Goal: Information Seeking & Learning: Learn about a topic

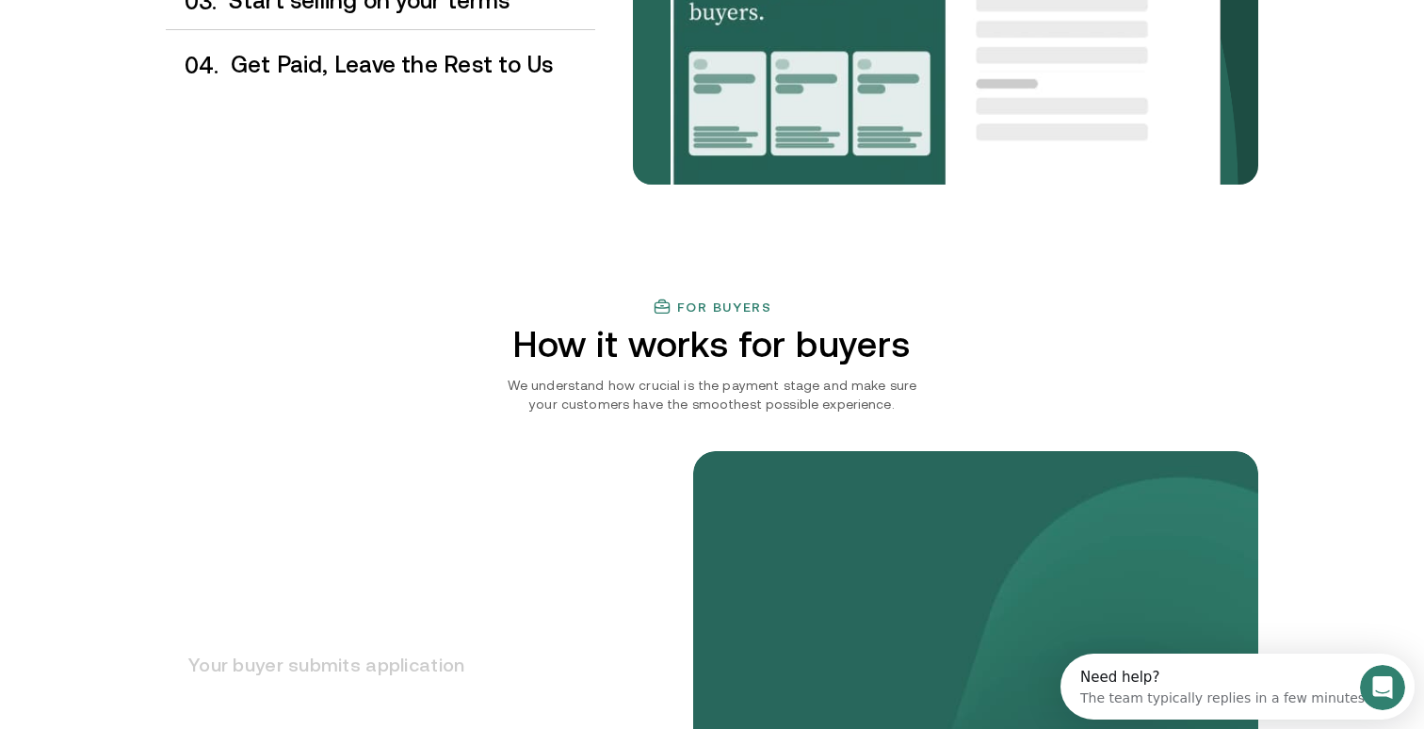
scroll to position [2366, 0]
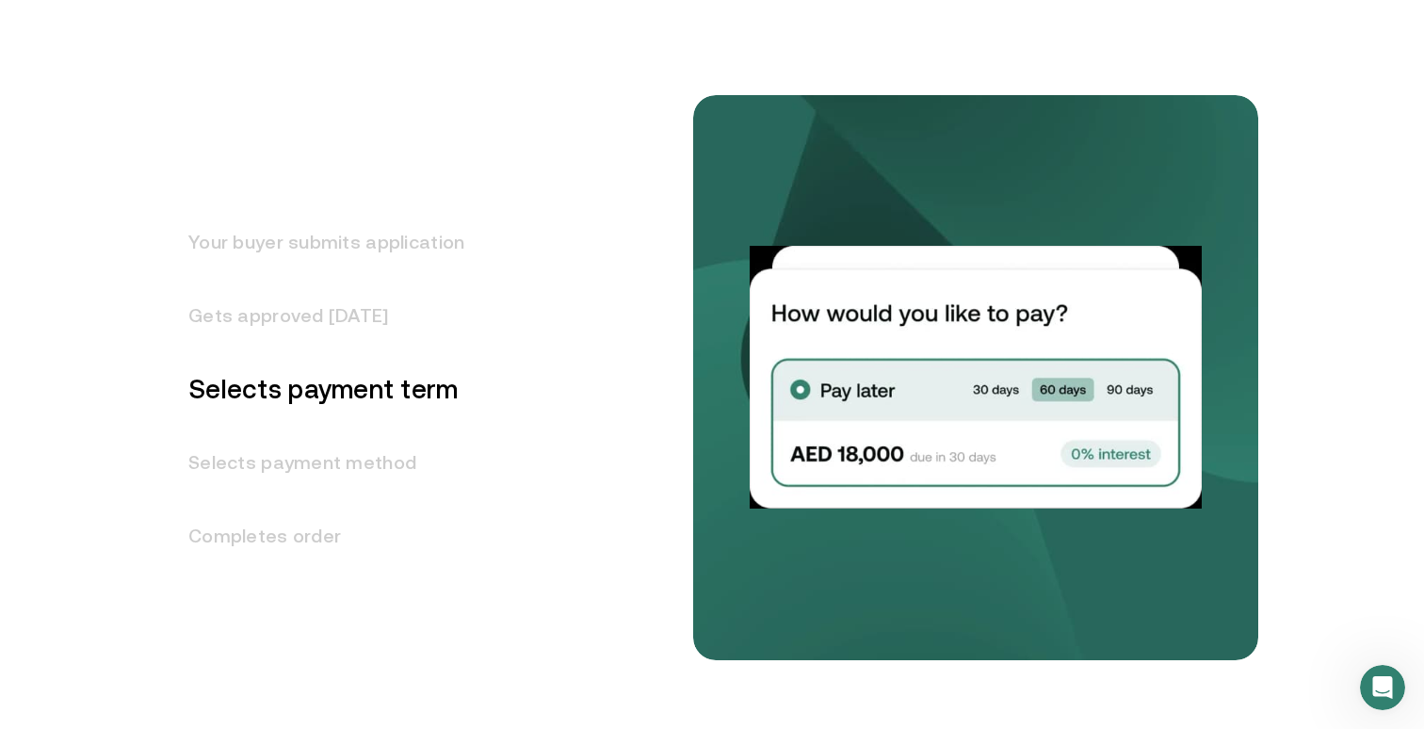
click at [215, 321] on h3 "Gets approved [DATE]" at bounding box center [315, 315] width 299 height 73
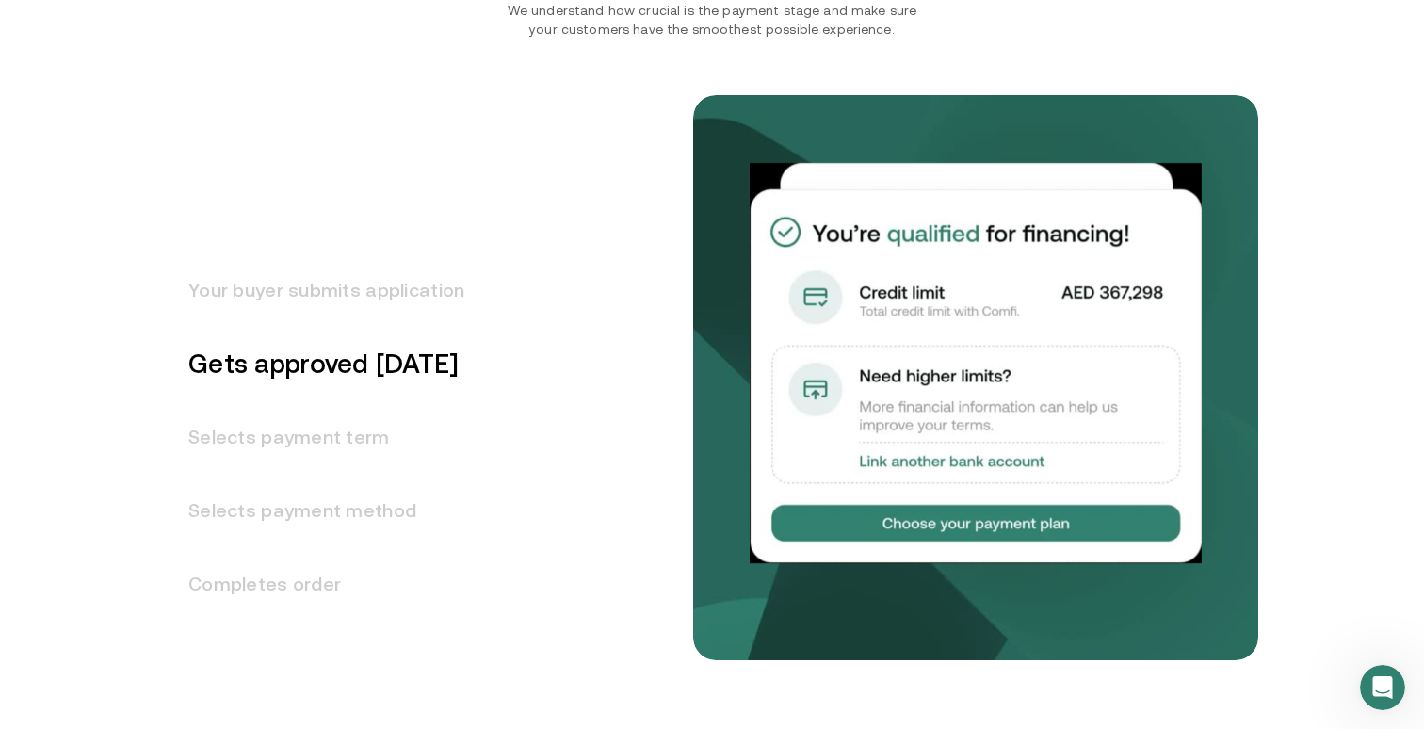
click at [267, 286] on h3 "Your buyer submits application" at bounding box center [315, 289] width 299 height 73
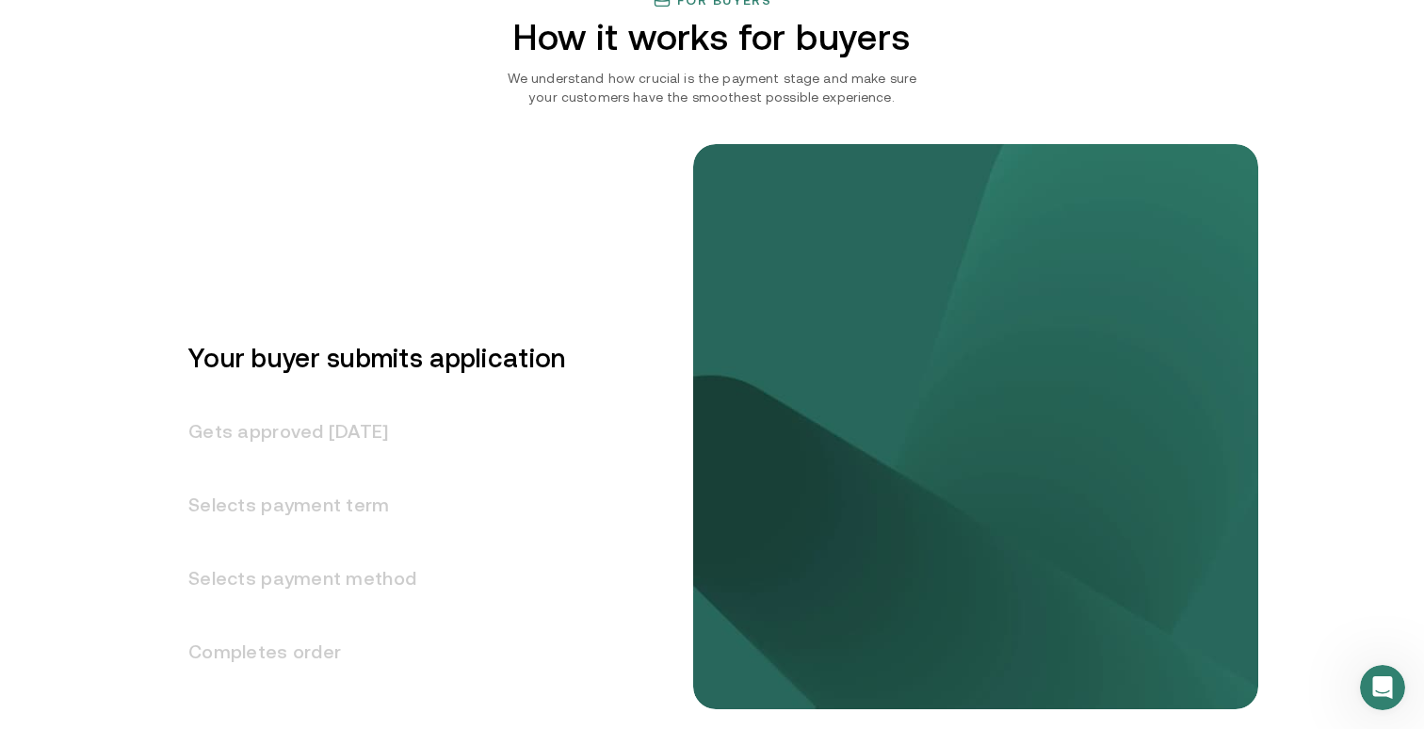
scroll to position [2244, 0]
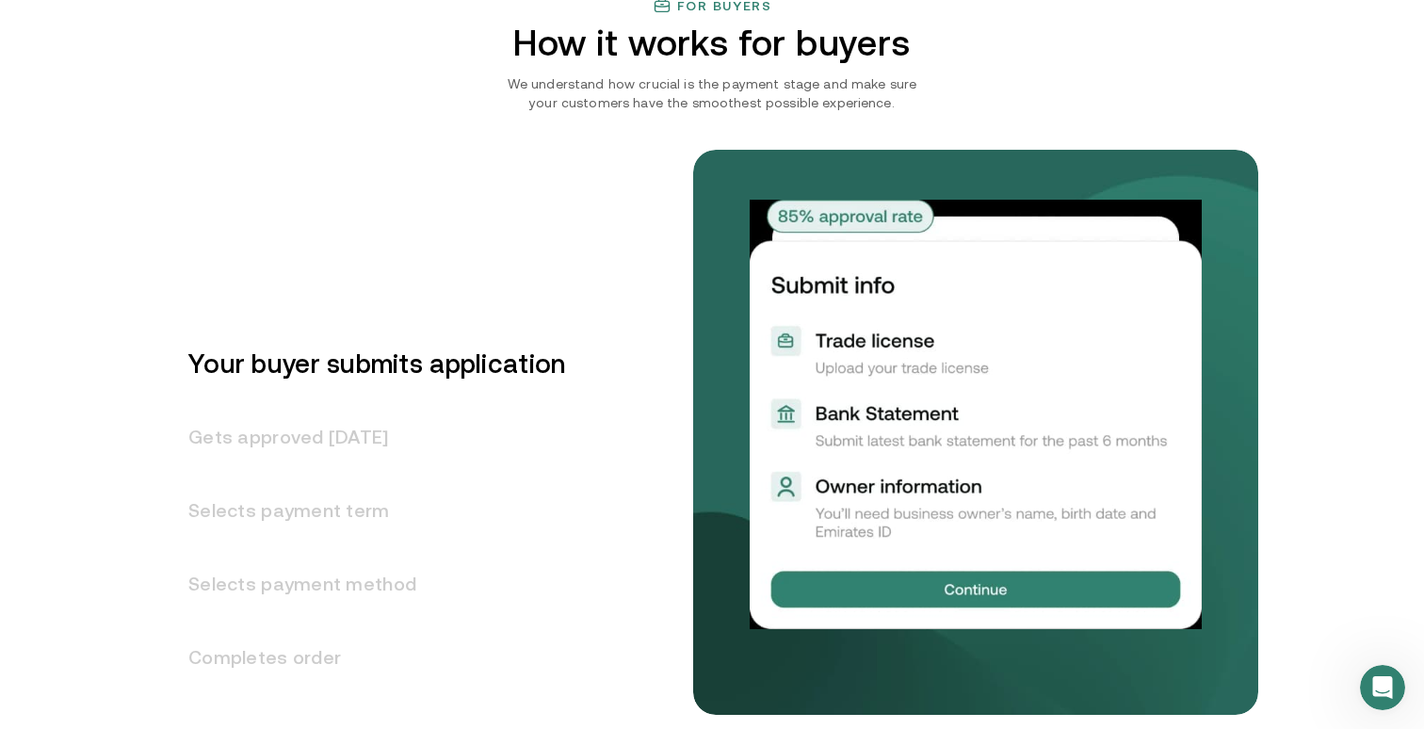
click at [295, 444] on h3 "Gets approved [DATE]" at bounding box center [365, 436] width 399 height 73
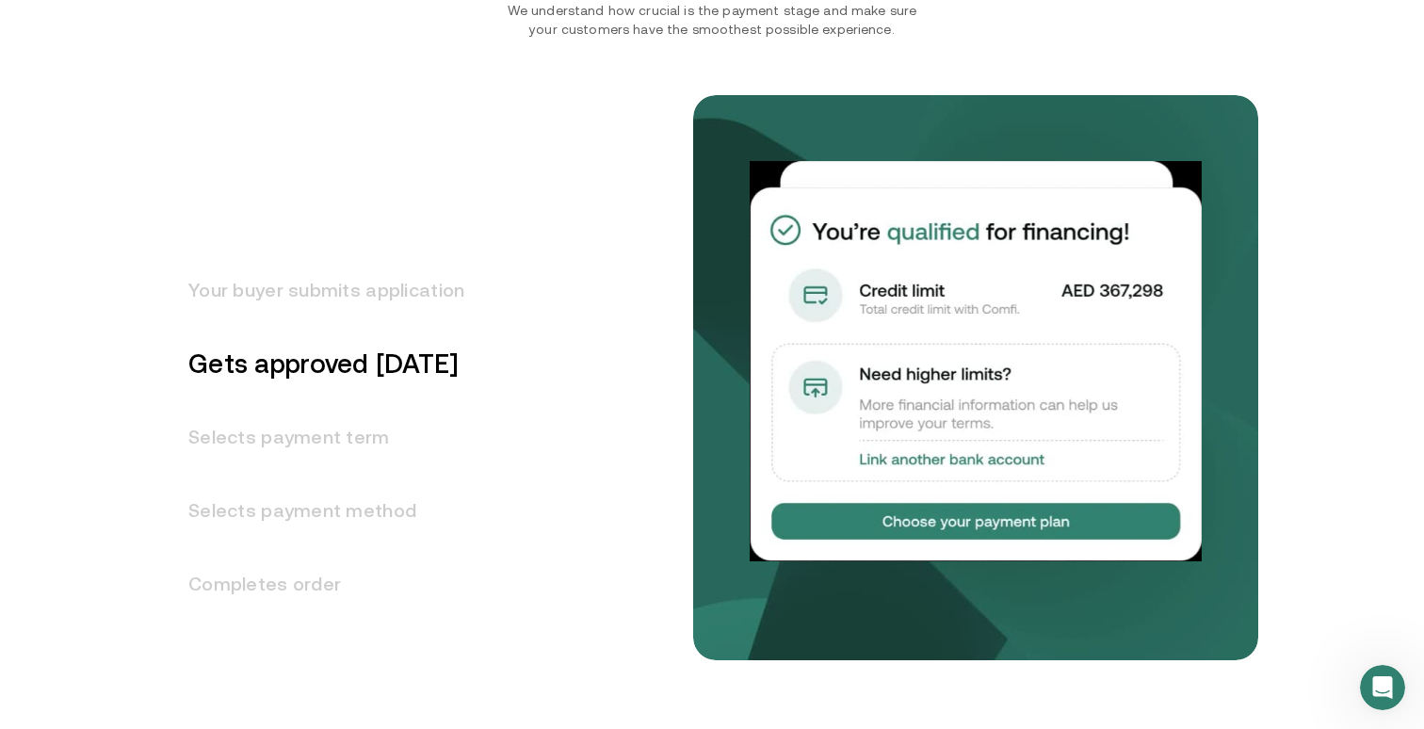
click at [292, 436] on h3 "Selects payment term" at bounding box center [315, 436] width 299 height 73
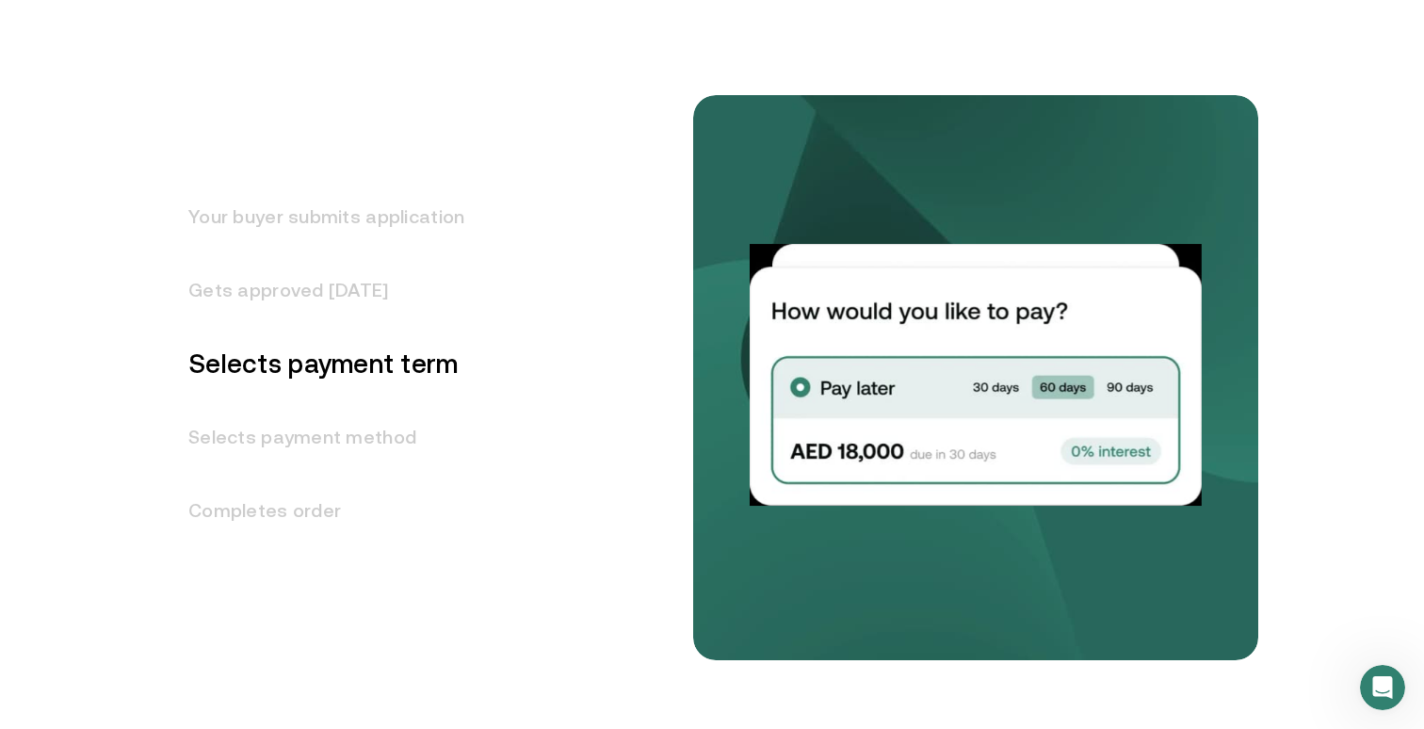
click at [291, 440] on h3 "Selects payment method" at bounding box center [315, 436] width 299 height 73
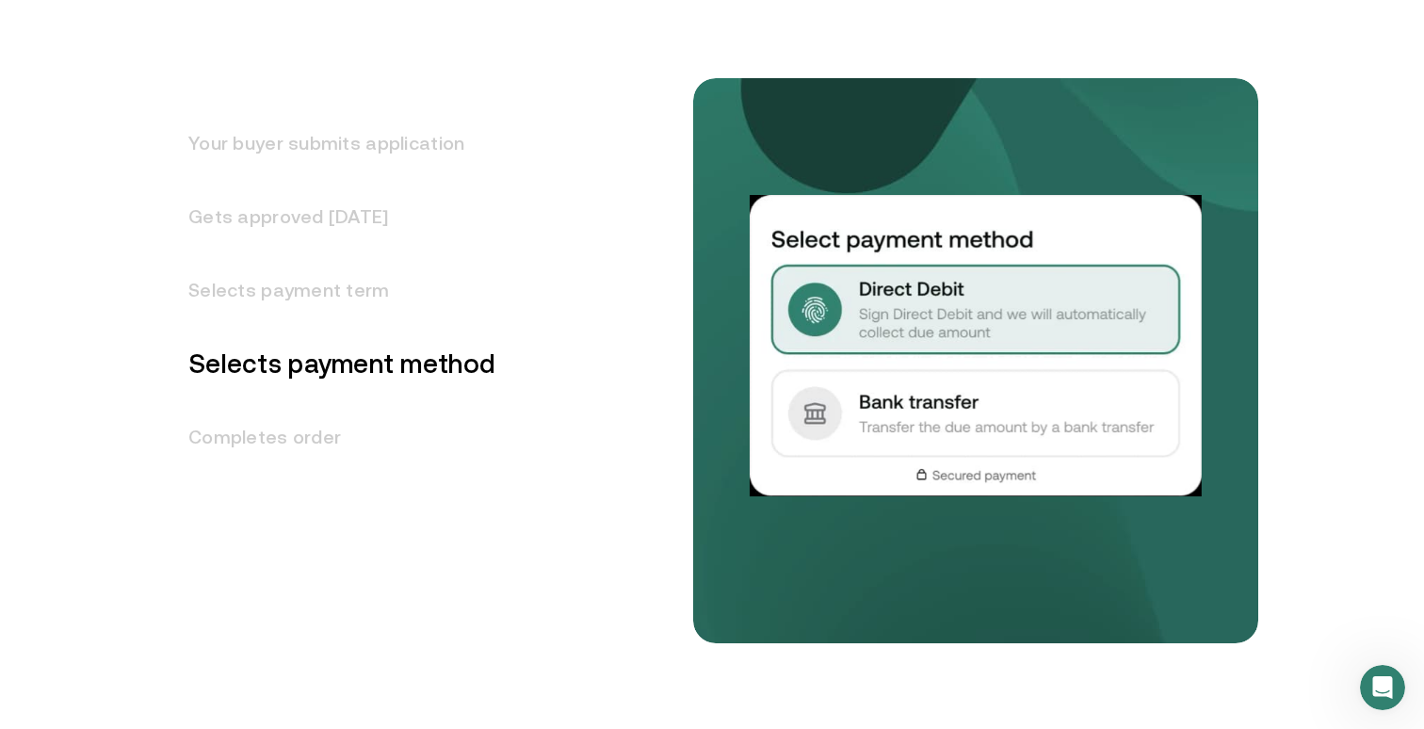
click at [284, 439] on h3 "Completes order" at bounding box center [331, 436] width 330 height 73
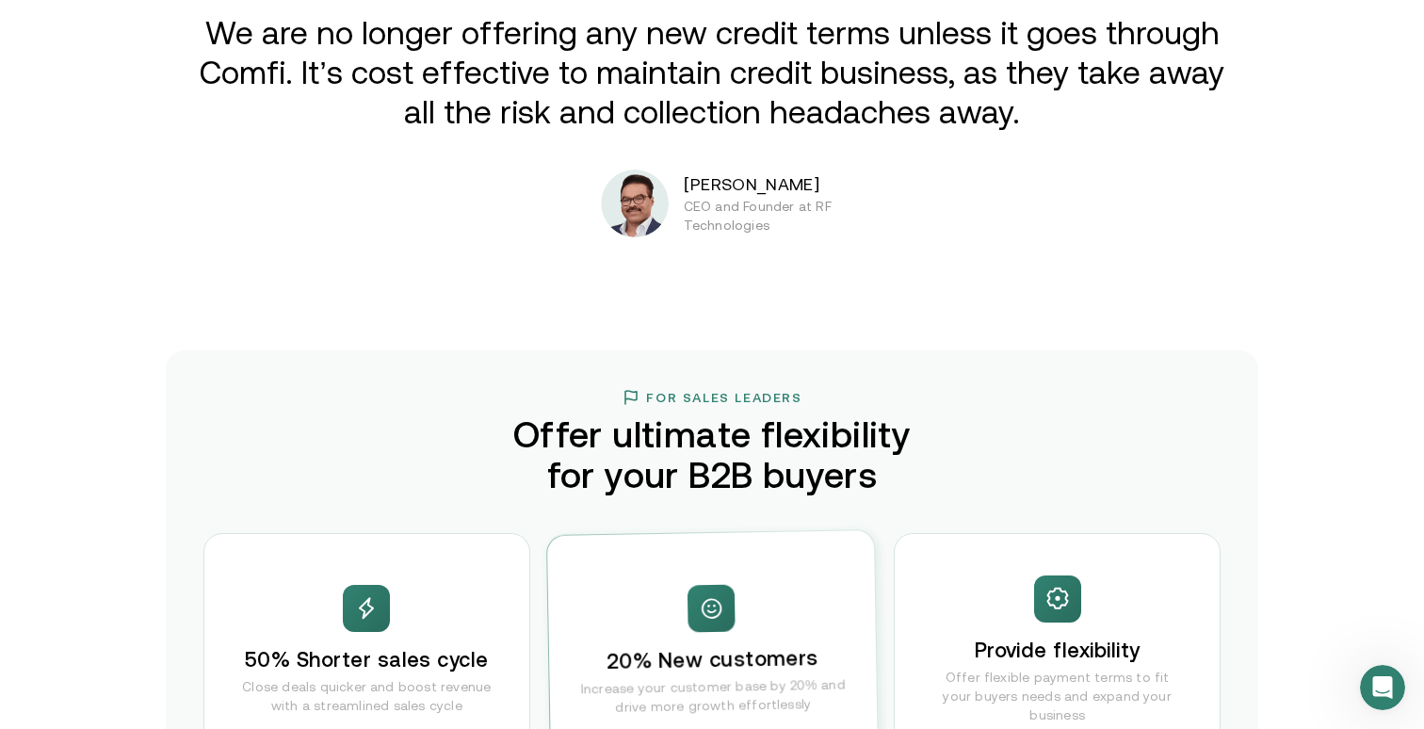
scroll to position [3479, 0]
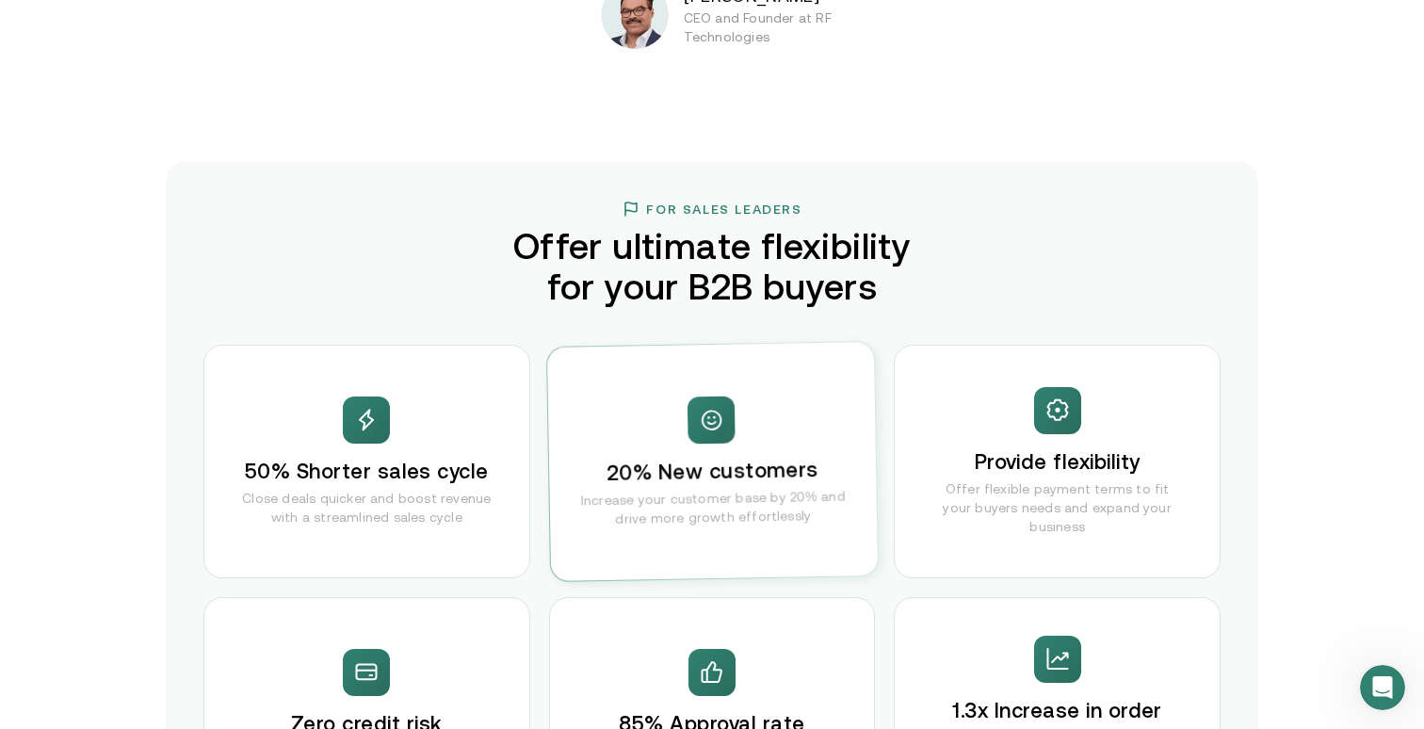
click at [236, 476] on div "50% Shorter sales cycle Close deals quicker and boost revenue with a streamline…" at bounding box center [366, 462] width 327 height 234
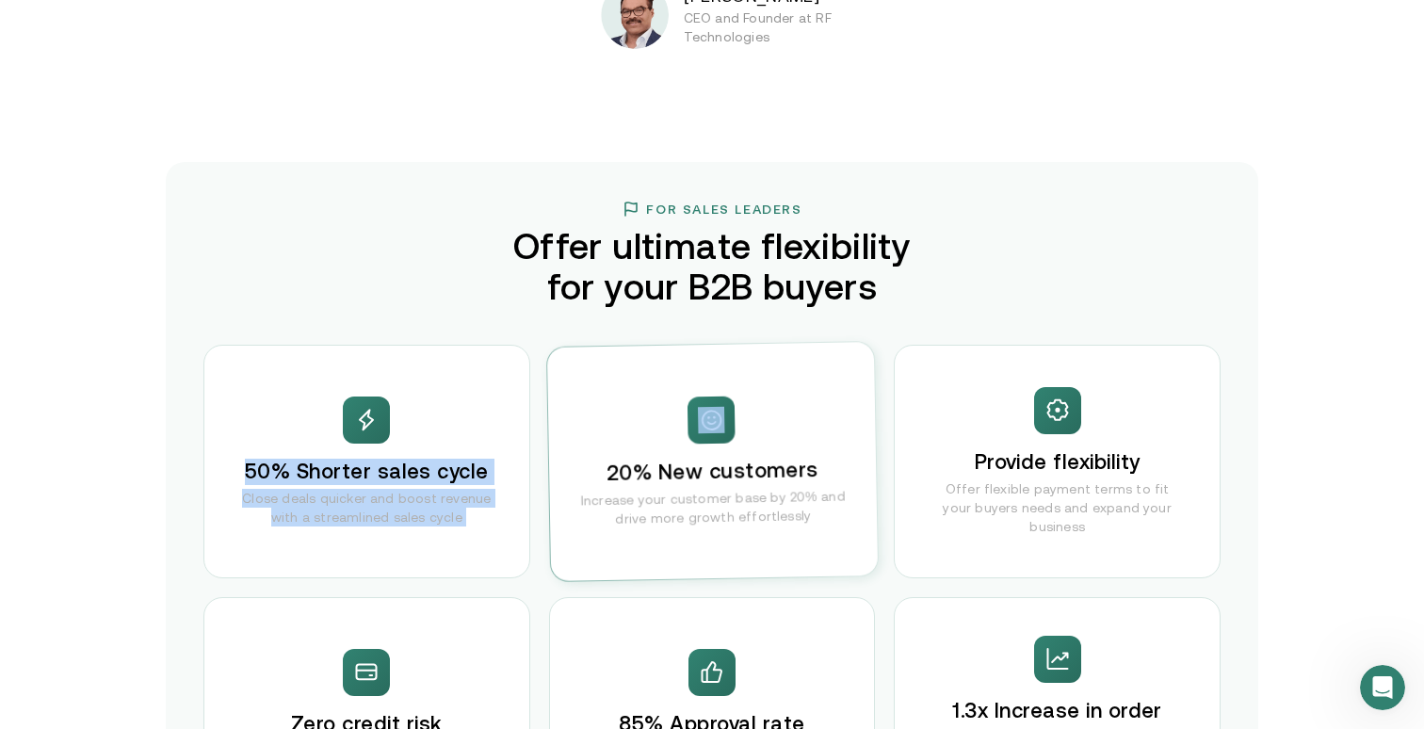
drag, startPoint x: 236, startPoint y: 476, endPoint x: 326, endPoint y: 531, distance: 105.3
click at [326, 531] on div "50% Shorter sales cycle Close deals quicker and boost revenue with a streamline…" at bounding box center [366, 462] width 327 height 234
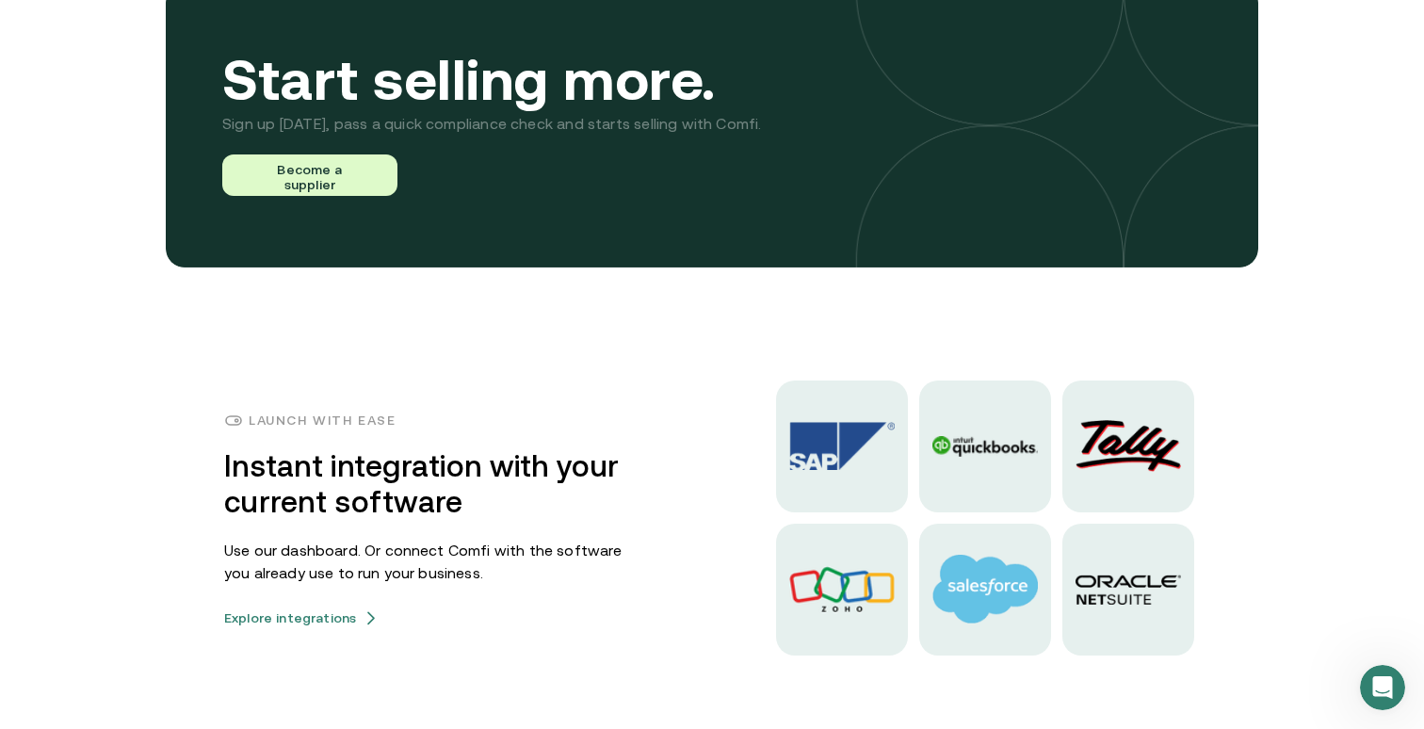
scroll to position [4529, 0]
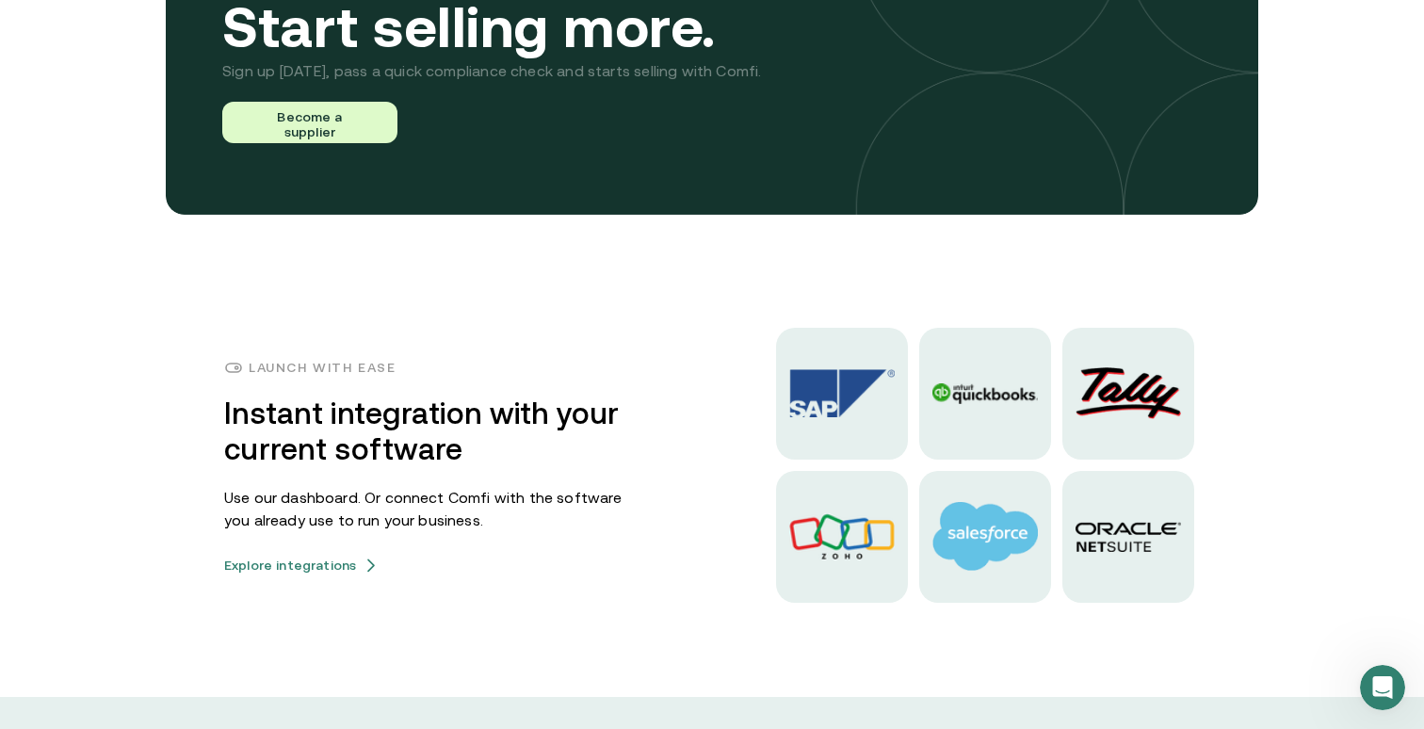
click at [215, 407] on div "Launch with ease Instant integration with your current software Use our dashboa…" at bounding box center [712, 465] width 1130 height 275
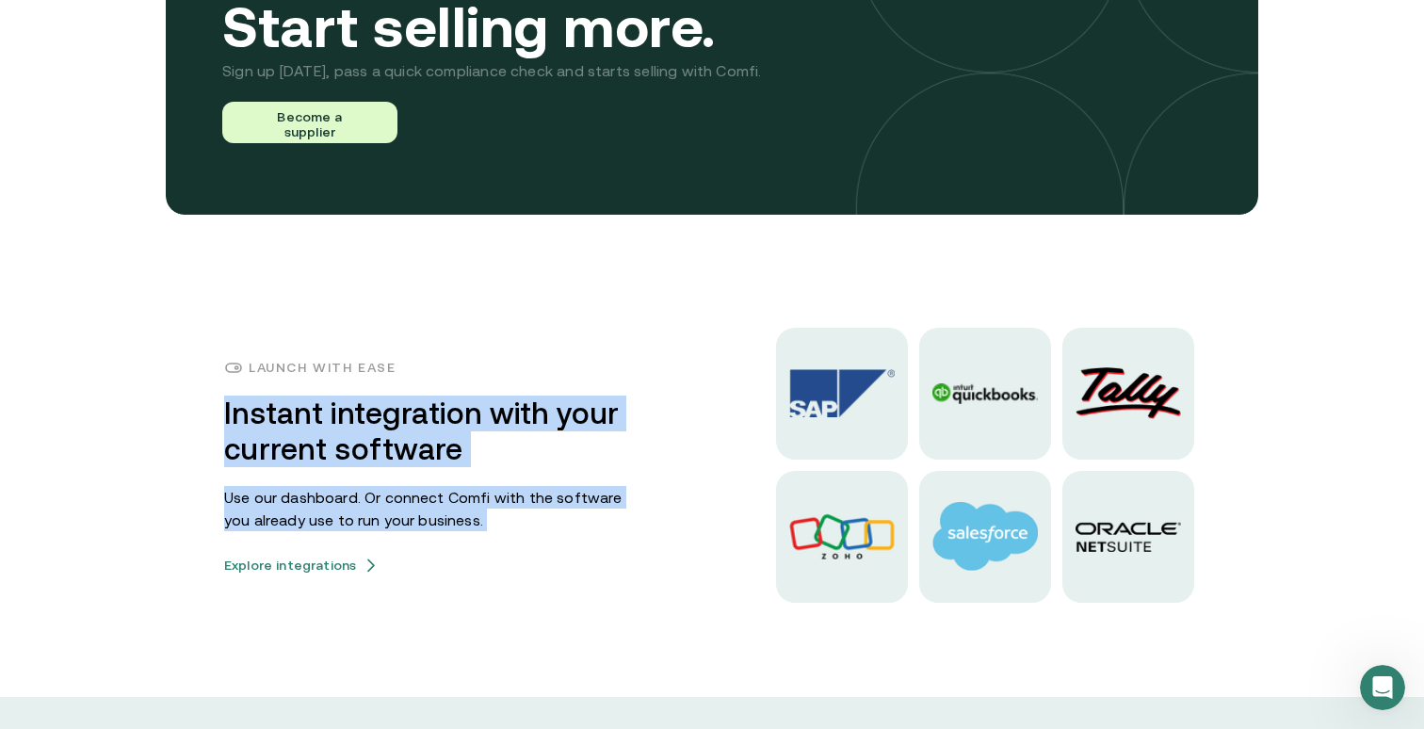
drag, startPoint x: 215, startPoint y: 407, endPoint x: 455, endPoint y: 520, distance: 265.4
click at [455, 521] on div "Launch with ease Instant integration with your current software Use our dashboa…" at bounding box center [712, 465] width 1130 height 275
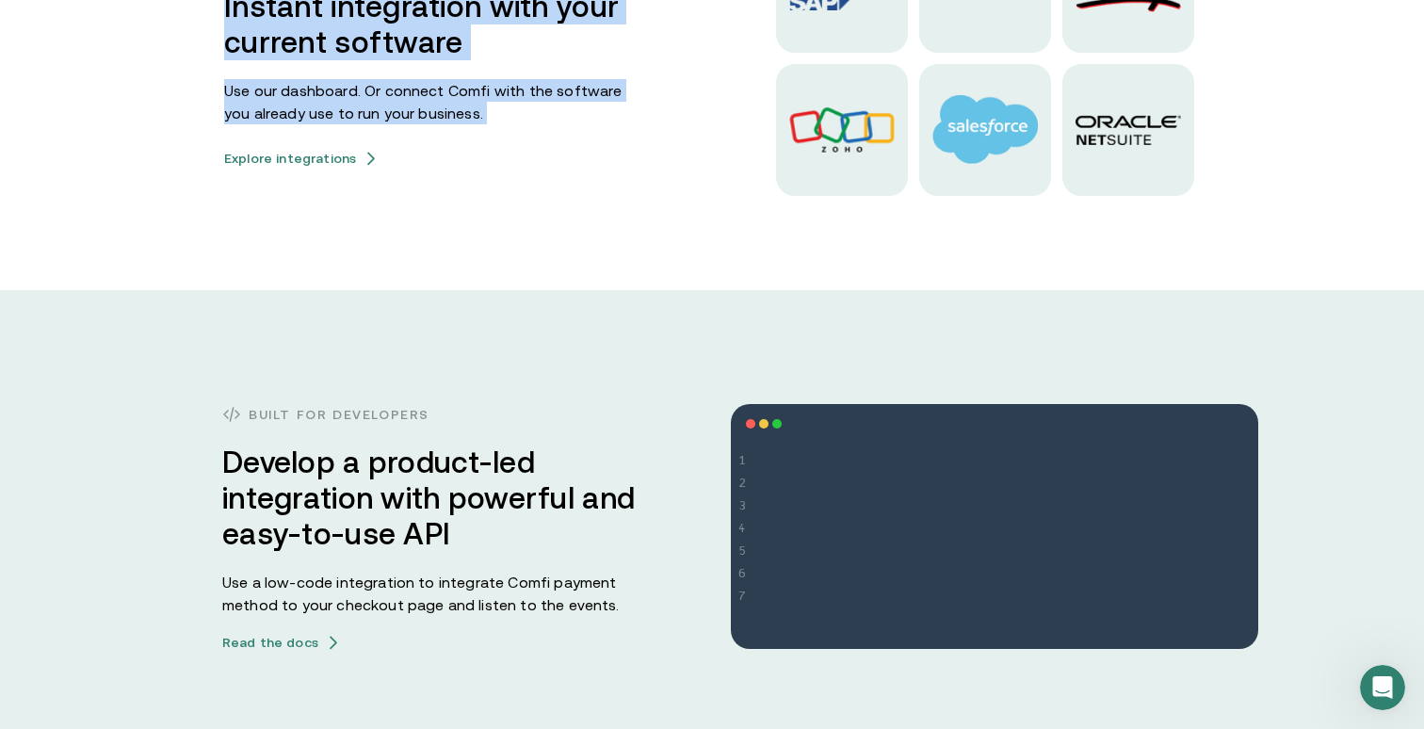
scroll to position [5171, 0]
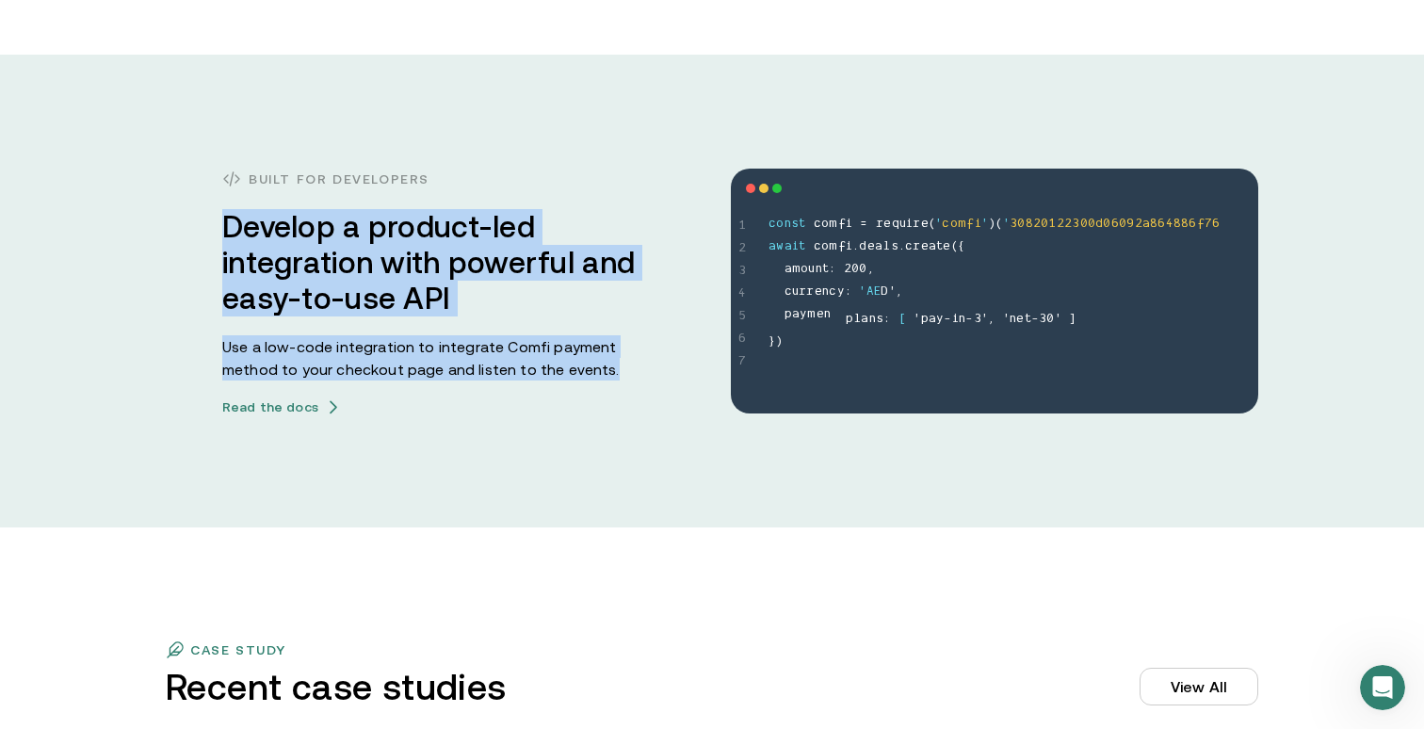
drag, startPoint x: 207, startPoint y: 229, endPoint x: 457, endPoint y: 396, distance: 300.6
click at [457, 396] on div "Built for developers Develop a product-led integration with powerful and easy-t…" at bounding box center [712, 291] width 1130 height 247
click at [457, 396] on div "Built for developers Develop a product-led integration with powerful and easy-t…" at bounding box center [429, 291] width 414 height 247
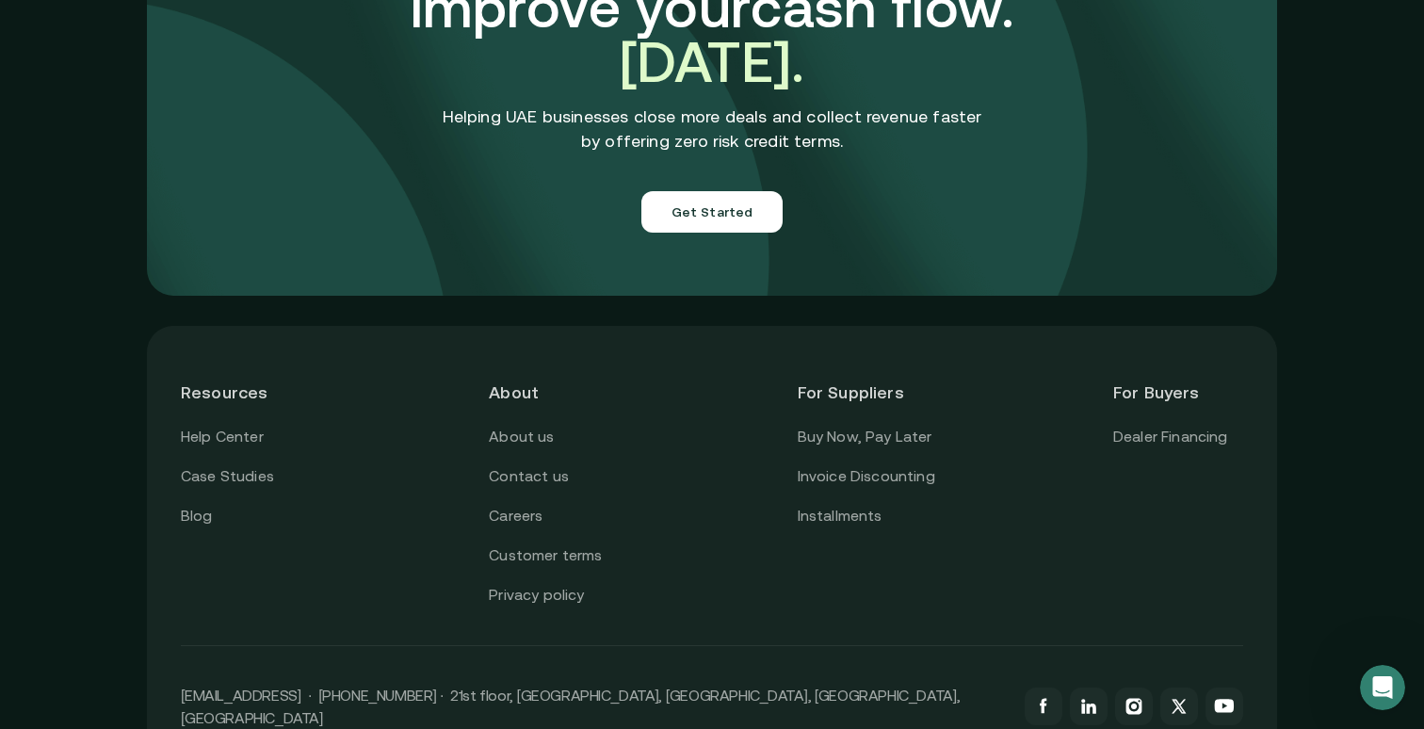
scroll to position [6727, 0]
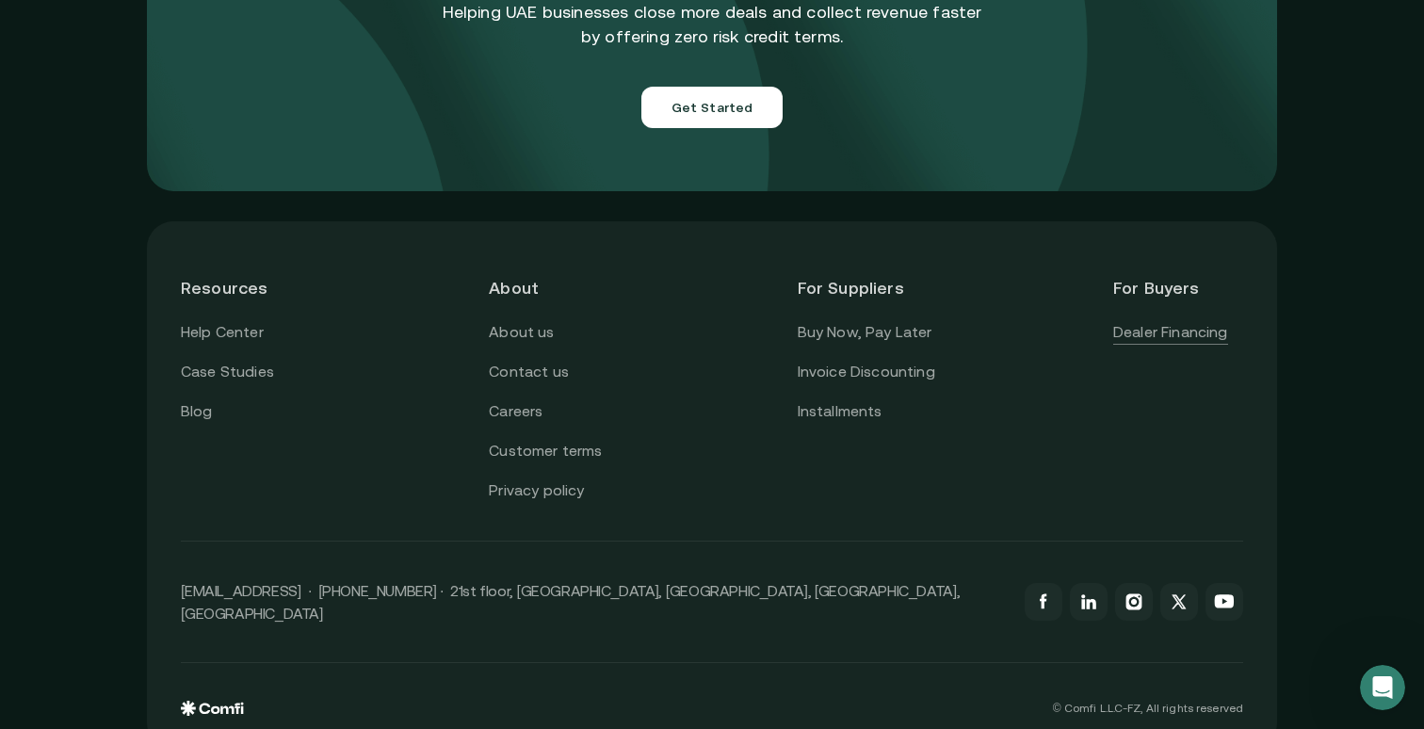
click at [1171, 320] on link "Dealer Financing" at bounding box center [1170, 332] width 115 height 24
